Goal: Task Accomplishment & Management: Complete application form

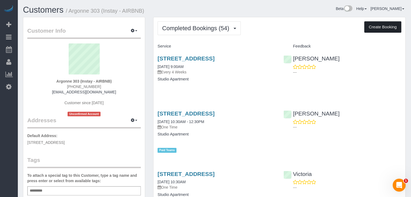
click at [388, 26] on button "Create Booking" at bounding box center [382, 26] width 37 height 11
select select "IA"
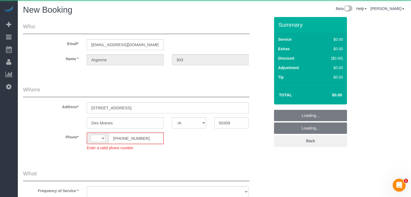
select select "string:[GEOGRAPHIC_DATA]"
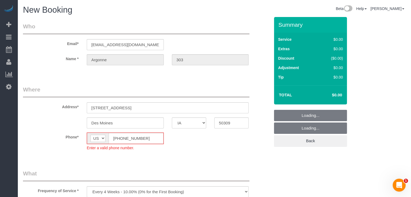
select select "object:1703"
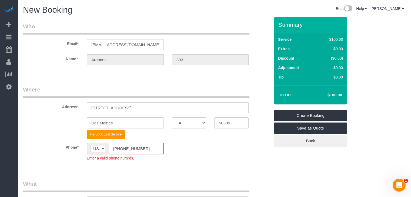
click at [119, 149] on input "[PHONE_NUMBER]" at bounding box center [136, 148] width 55 height 11
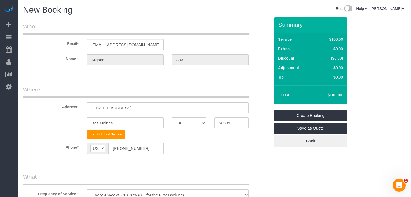
type input "[PHONE_NUMBER]"
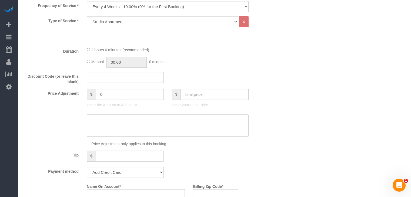
scroll to position [185, 0]
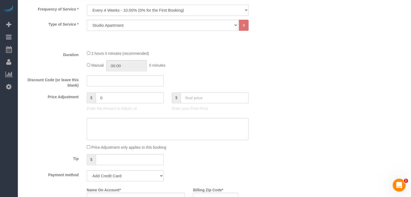
click at [179, 10] on select "Every 6 Weeks (0% for the First Booking) One Time Every 8 Weeks (0% for the Fir…" at bounding box center [168, 10] width 162 height 11
select select "object:1705"
click at [87, 5] on select "Every 6 Weeks (0% for the First Booking) One Time Every 8 Weeks (0% for the Fir…" at bounding box center [168, 10] width 162 height 11
click at [202, 94] on input "text" at bounding box center [215, 97] width 68 height 11
type input "70"
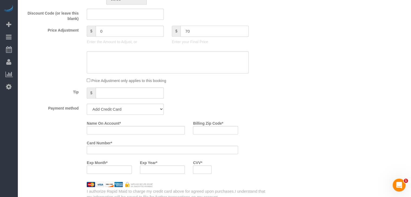
scroll to position [286, 0]
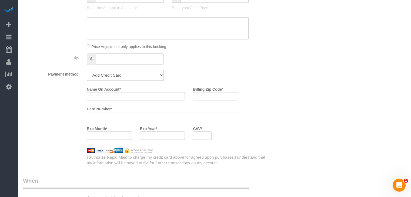
type input "-30"
click at [141, 72] on select "Add Credit Card Cash Check Paypal" at bounding box center [125, 75] width 77 height 11
select select "string:check"
click at [87, 70] on select "Add Credit Card Cash Check Paypal" at bounding box center [125, 75] width 77 height 11
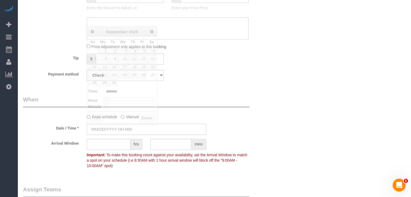
click at [120, 129] on input "text" at bounding box center [146, 129] width 119 height 11
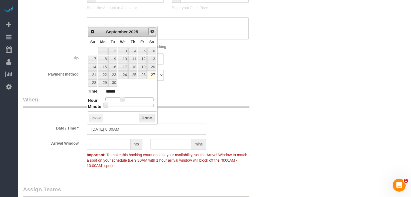
click at [150, 31] on span "Next" at bounding box center [152, 31] width 4 height 4
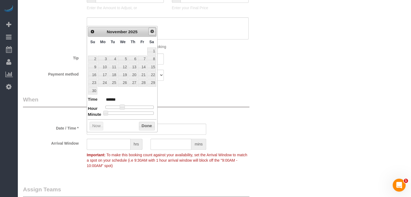
click at [150, 31] on span "Next" at bounding box center [152, 31] width 4 height 4
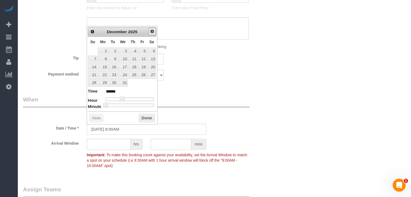
click at [150, 31] on span "Next" at bounding box center [152, 31] width 4 height 4
click at [151, 31] on span "Next" at bounding box center [152, 31] width 4 height 4
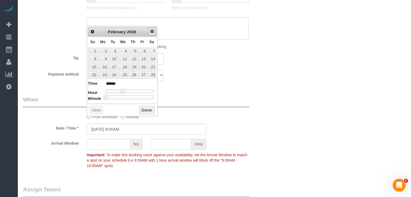
click at [151, 31] on span "Next" at bounding box center [152, 31] width 4 height 4
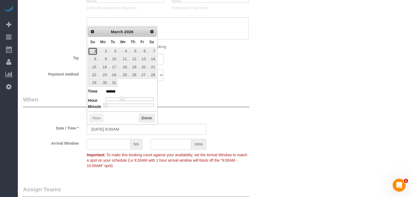
click at [96, 50] on link "1" at bounding box center [92, 51] width 9 height 7
type input "[DATE] 9:00AM"
type input "******"
type input "[DATE] 10:00AM"
type input "*******"
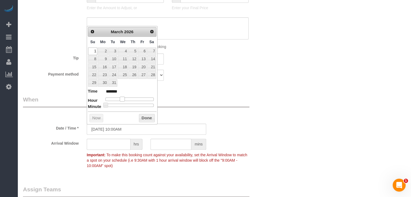
type input "[DATE] 11:00AM"
type input "*******"
type input "[DATE] 10:00AM"
type input "*******"
drag, startPoint x: 123, startPoint y: 99, endPoint x: 128, endPoint y: 98, distance: 4.7
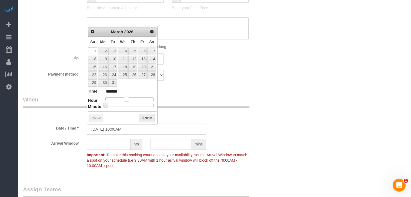
click at [128, 98] on span at bounding box center [126, 99] width 5 height 5
click at [145, 118] on button "Done" at bounding box center [147, 118] width 16 height 9
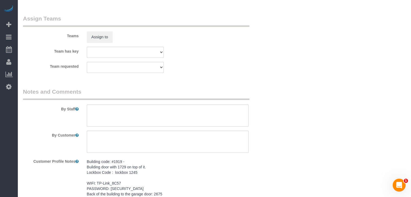
scroll to position [476, 0]
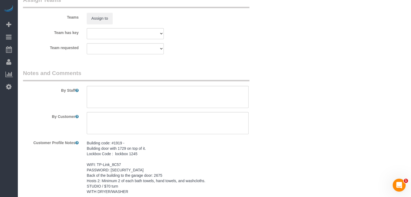
click at [181, 170] on pre "Building code: #1919 - Building door with 1729 on top of it. Lockbox Code : loc…" at bounding box center [168, 168] width 162 height 54
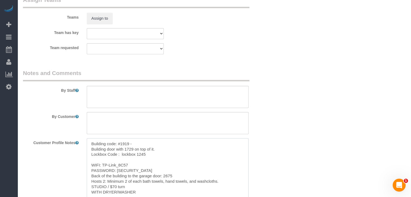
click at [162, 176] on textarea "Building code: #1919 - Building door with 1729 on top of it. Lockbox Code : loc…" at bounding box center [168, 168] width 162 height 60
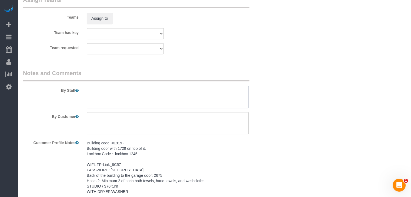
click at [172, 104] on textarea at bounding box center [168, 97] width 162 height 22
paste textarea "Building code: #1919 - Building door with 1729 on top of it. Lockbox Code : loc…"
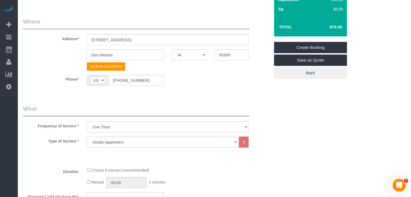
scroll to position [61, 0]
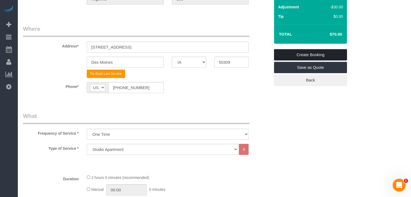
type textarea "Building code: #1919 - Building door with 1729 on top of it. Lockbox Code : loc…"
click at [330, 51] on link "Create Booking" at bounding box center [310, 54] width 73 height 11
